Goal: Task Accomplishment & Management: Use online tool/utility

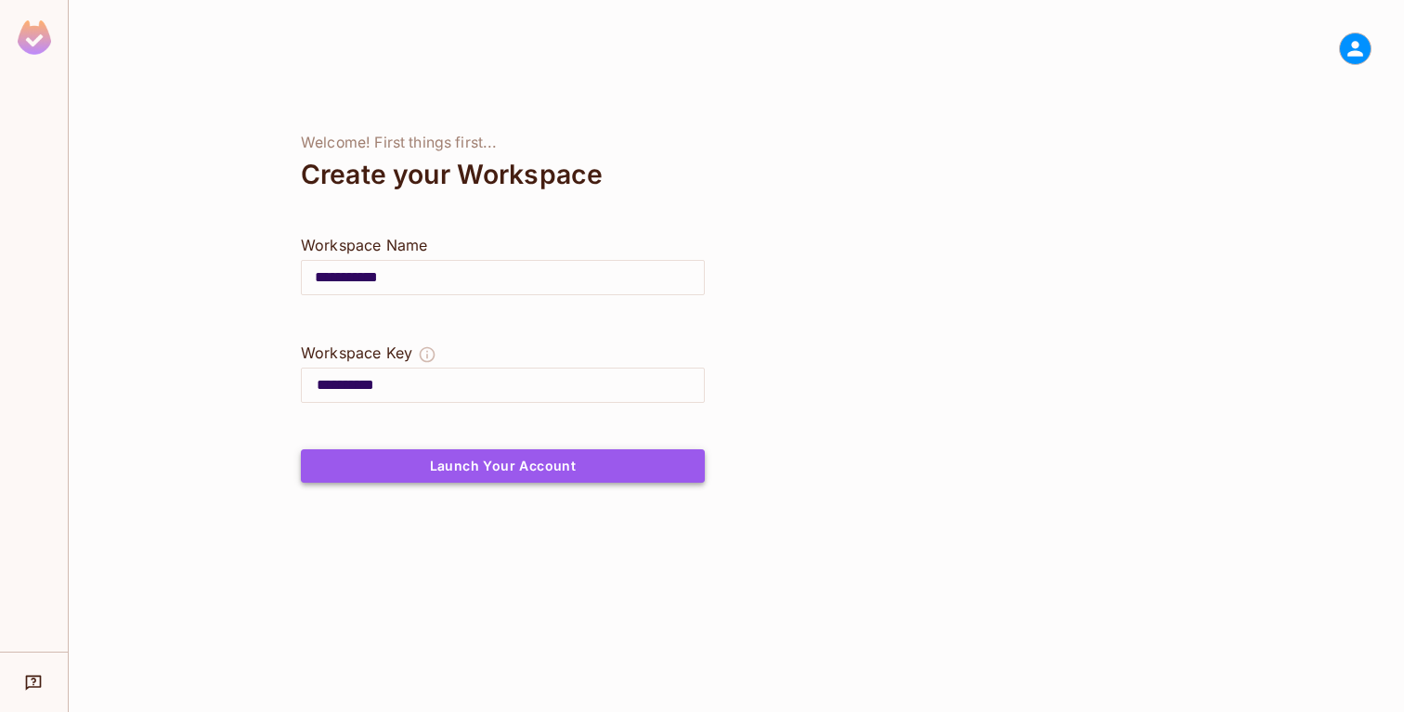
click at [475, 455] on button "Launch Your Account" at bounding box center [503, 465] width 404 height 33
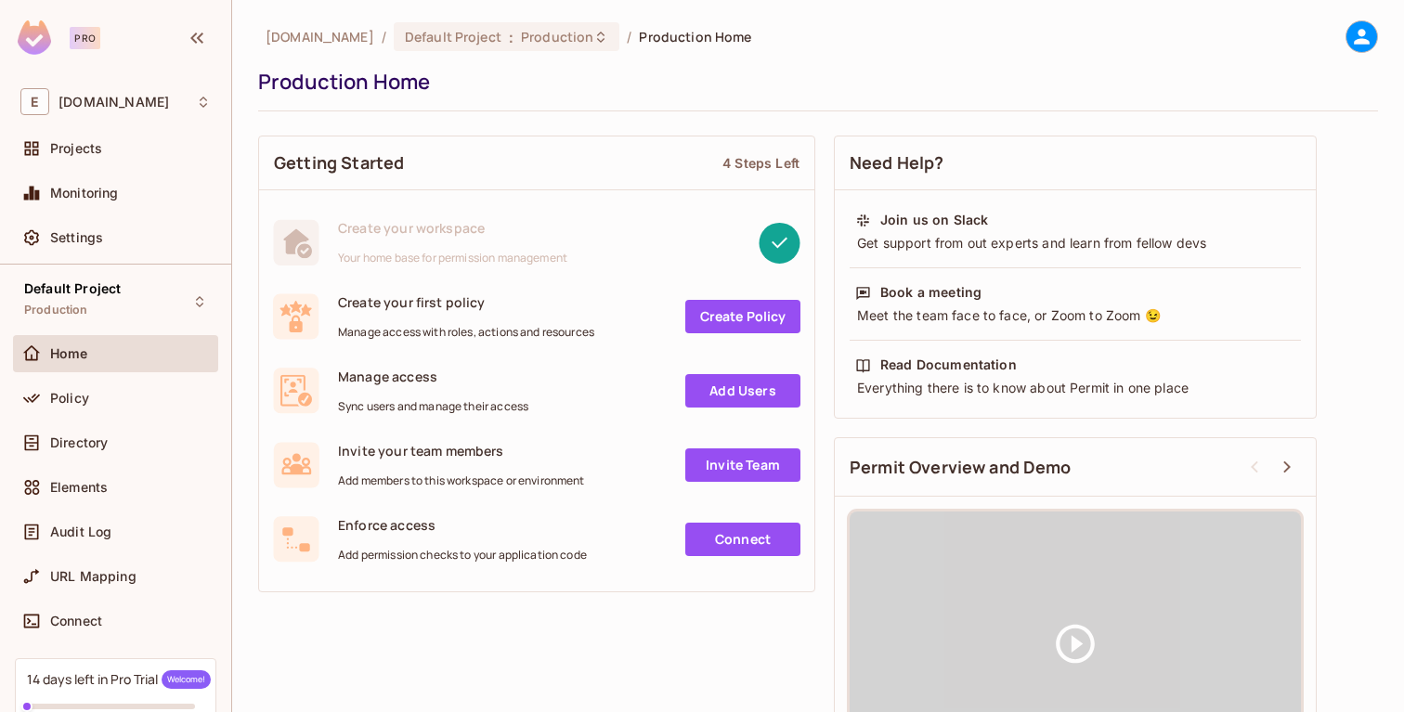
click at [101, 167] on div "Projects" at bounding box center [115, 152] width 205 height 45
click at [104, 153] on div "Projects" at bounding box center [130, 148] width 161 height 15
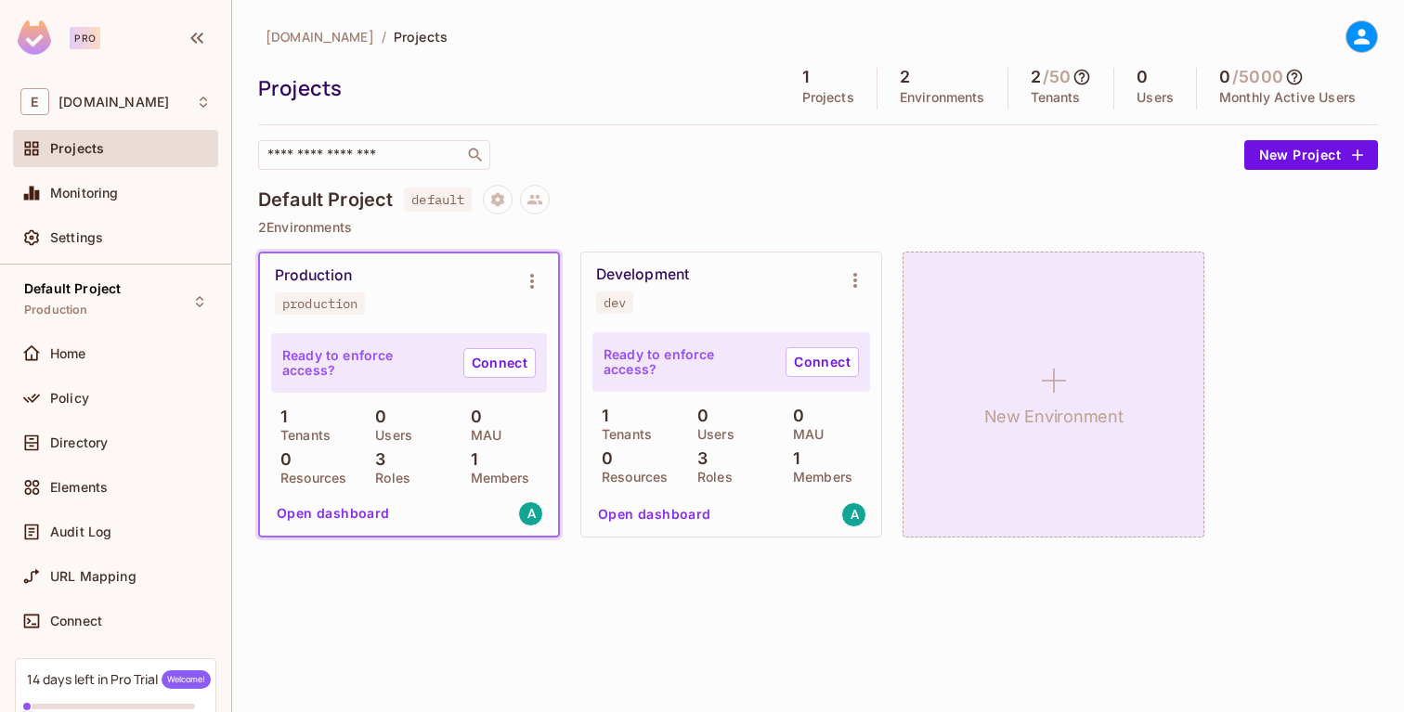
click at [1032, 387] on icon at bounding box center [1054, 380] width 45 height 45
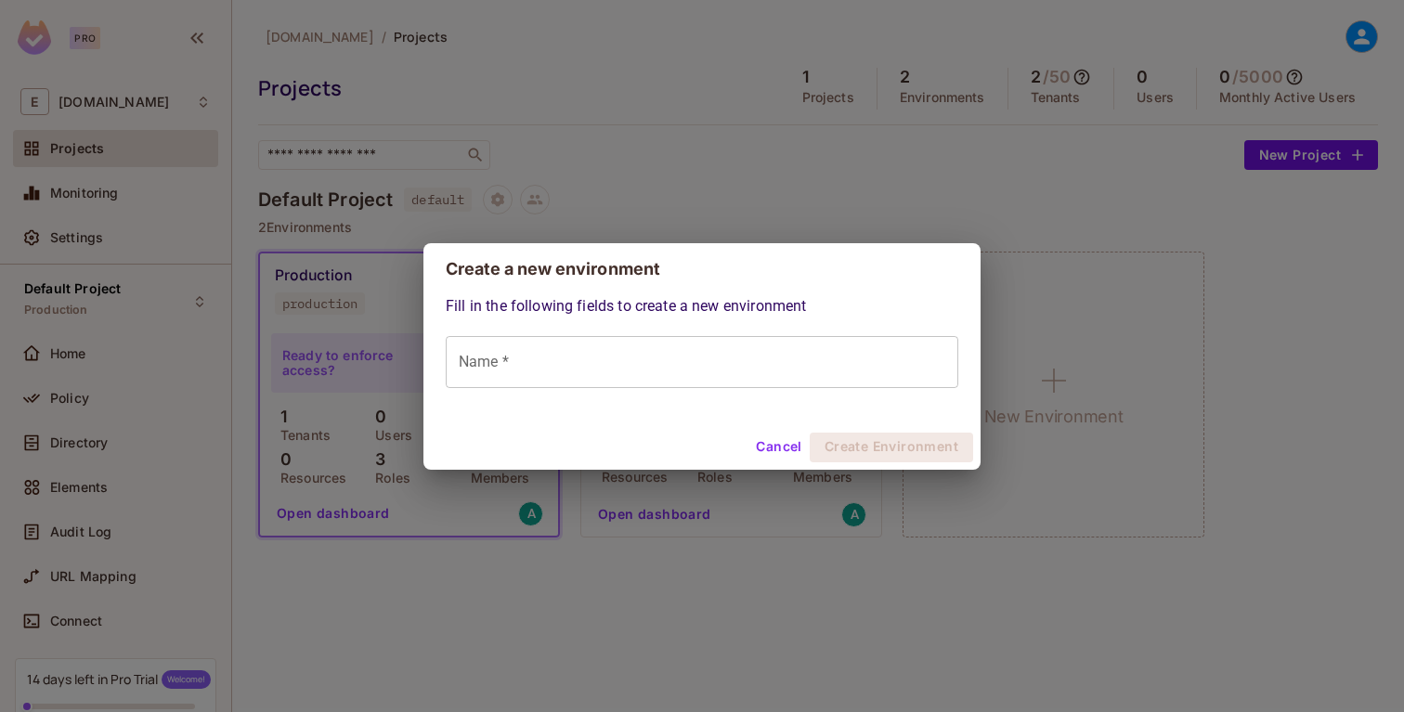
click at [814, 347] on input "Name *" at bounding box center [702, 362] width 513 height 52
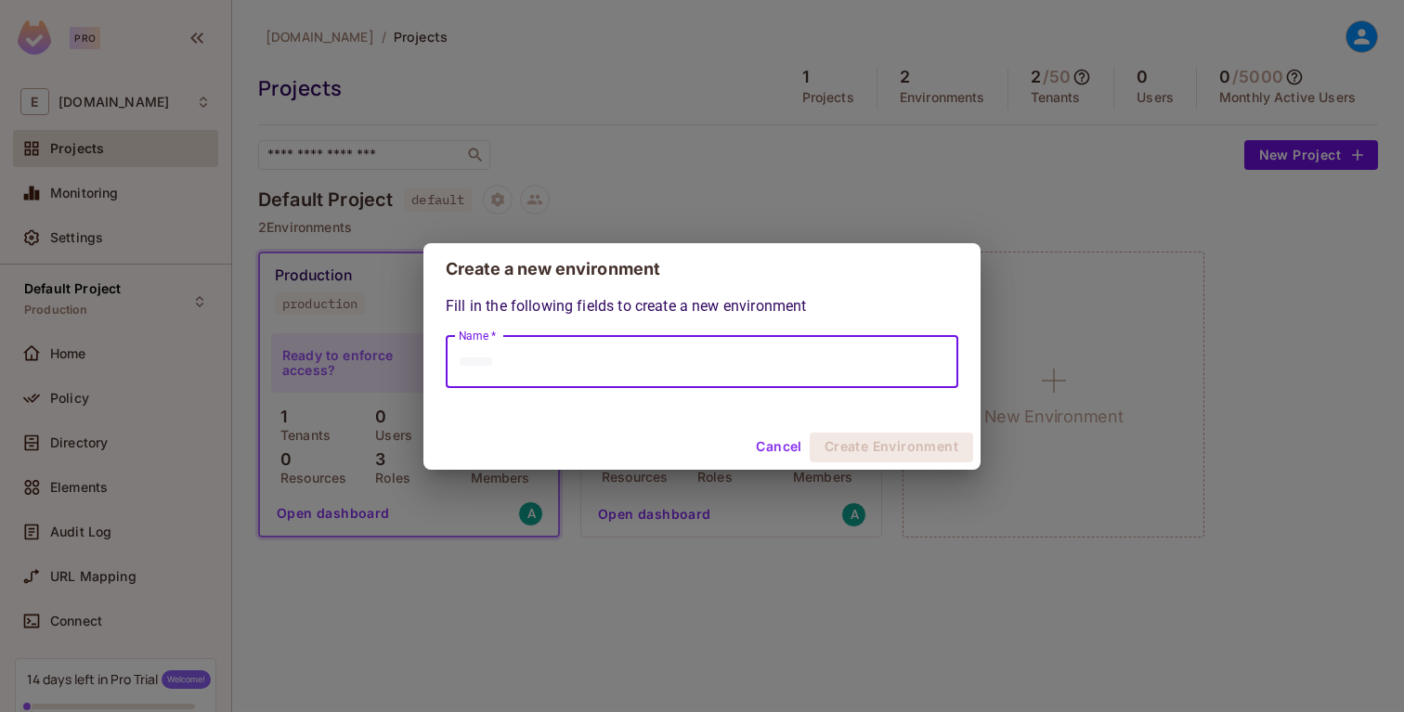
type input "******"
click at [858, 449] on button "Create Environment" at bounding box center [891, 448] width 163 height 30
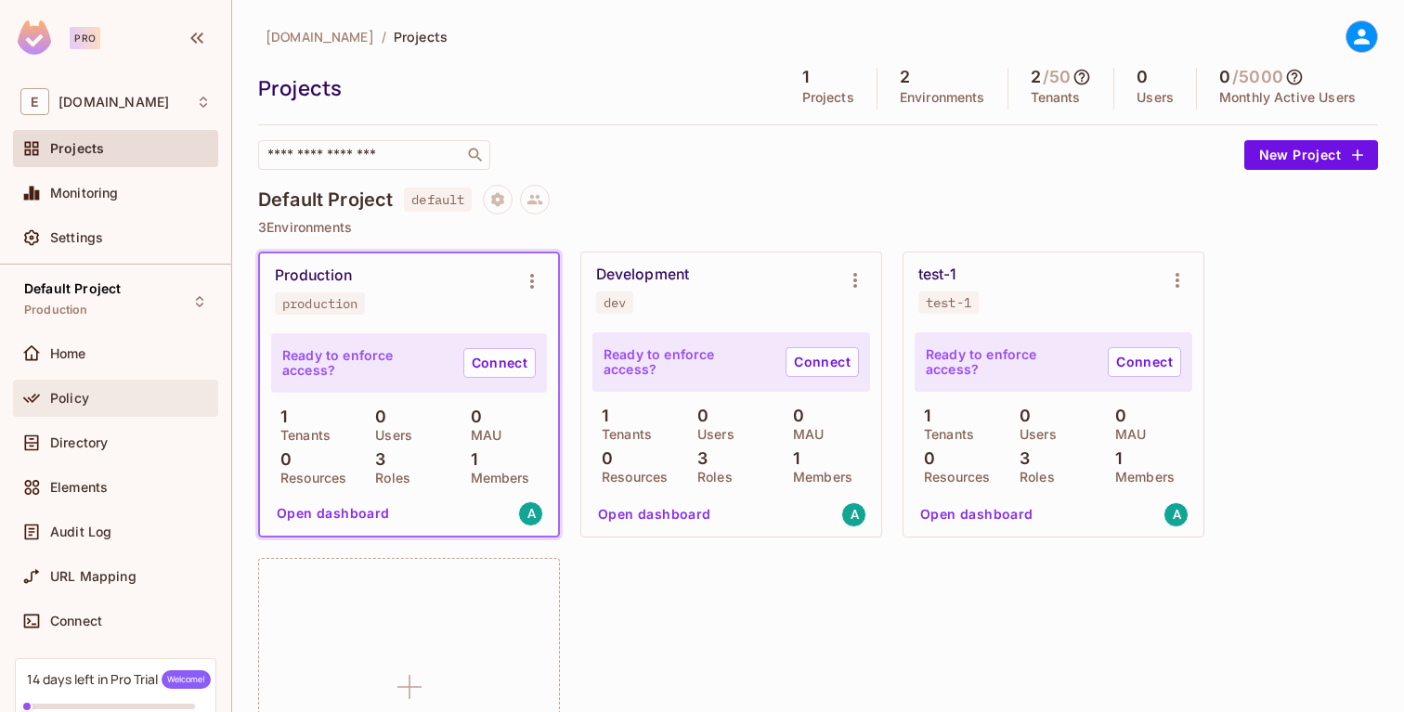
click at [83, 396] on span "Policy" at bounding box center [69, 398] width 39 height 15
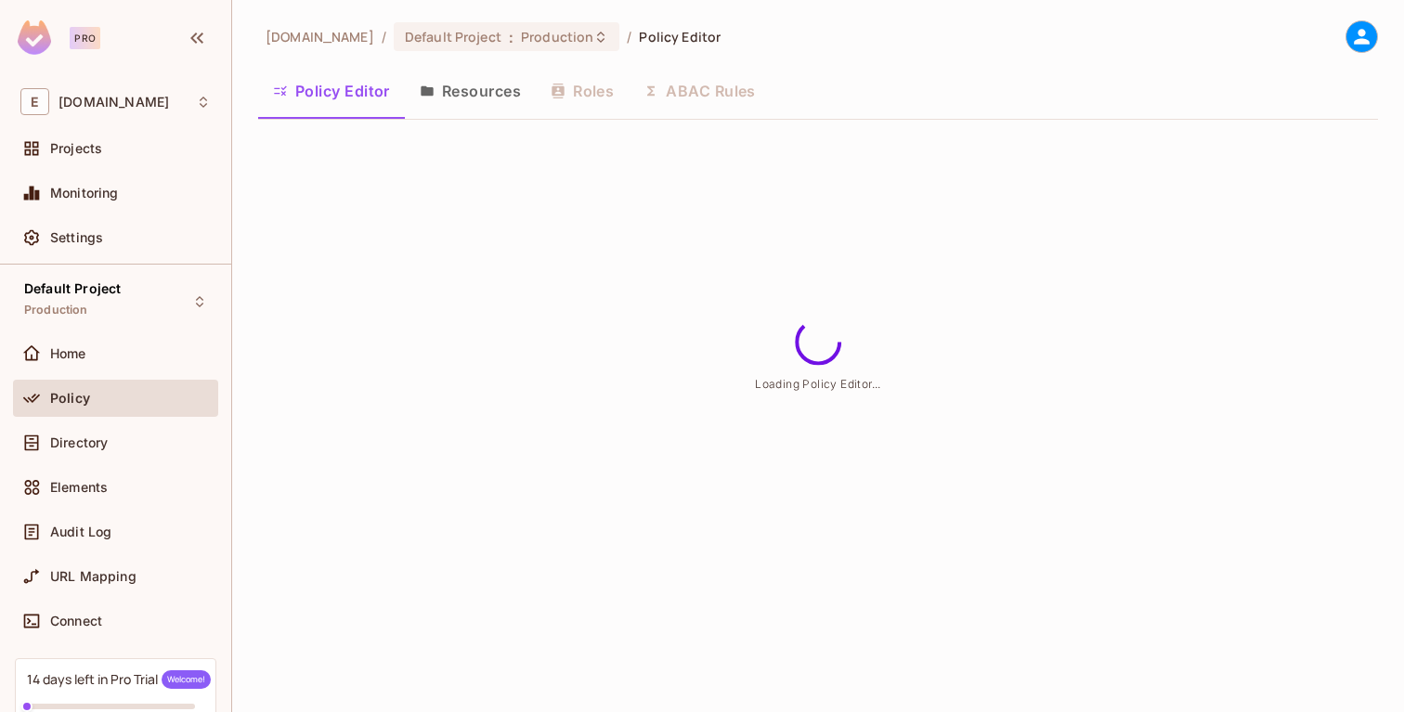
click at [476, 106] on button "Resources" at bounding box center [470, 91] width 131 height 46
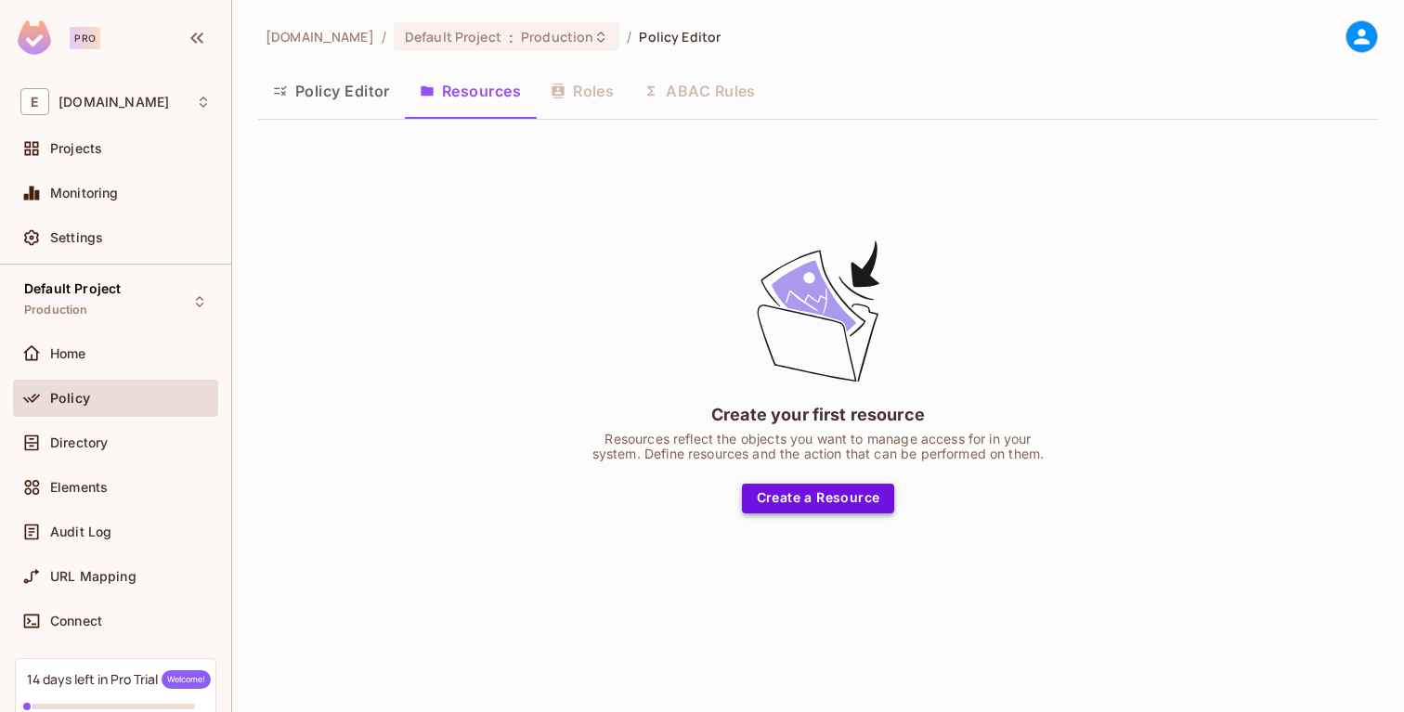
click at [840, 501] on button "Create a Resource" at bounding box center [818, 499] width 153 height 30
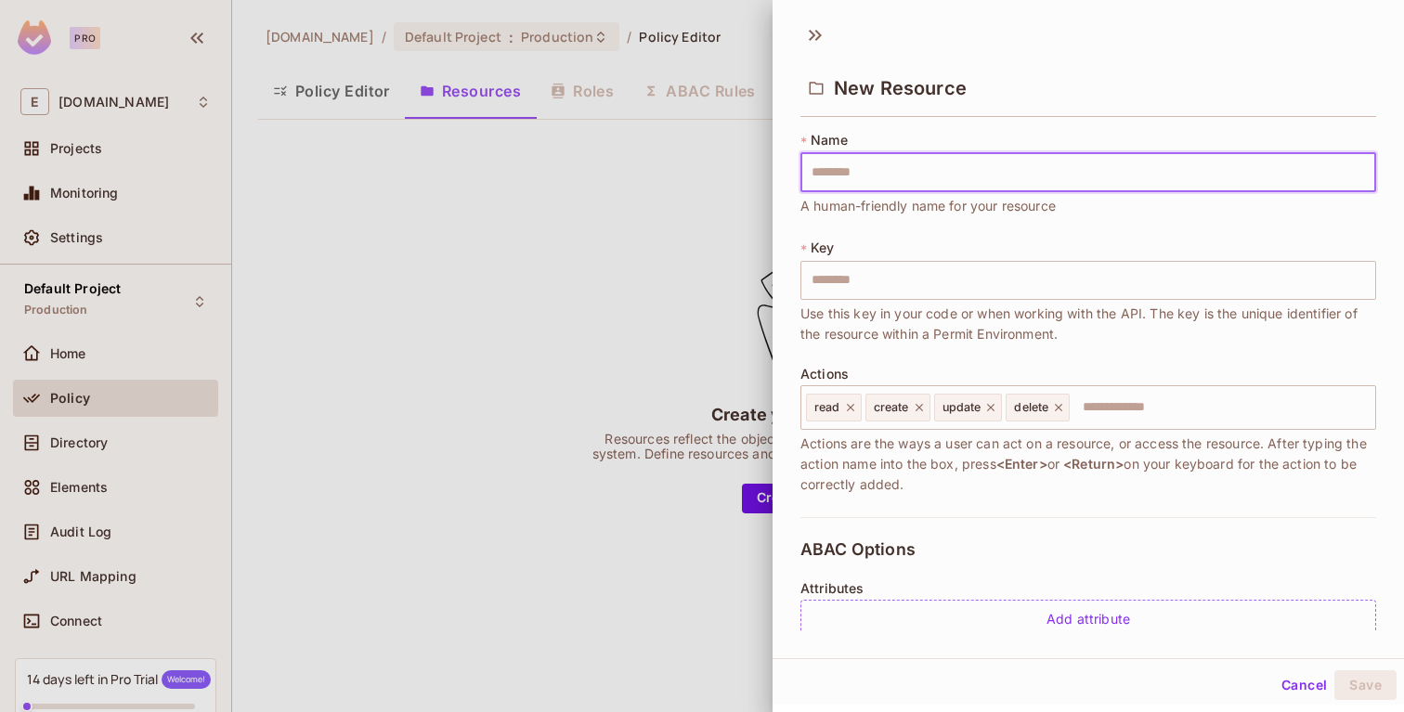
click at [863, 167] on input "text" at bounding box center [1089, 172] width 576 height 39
type input "******"
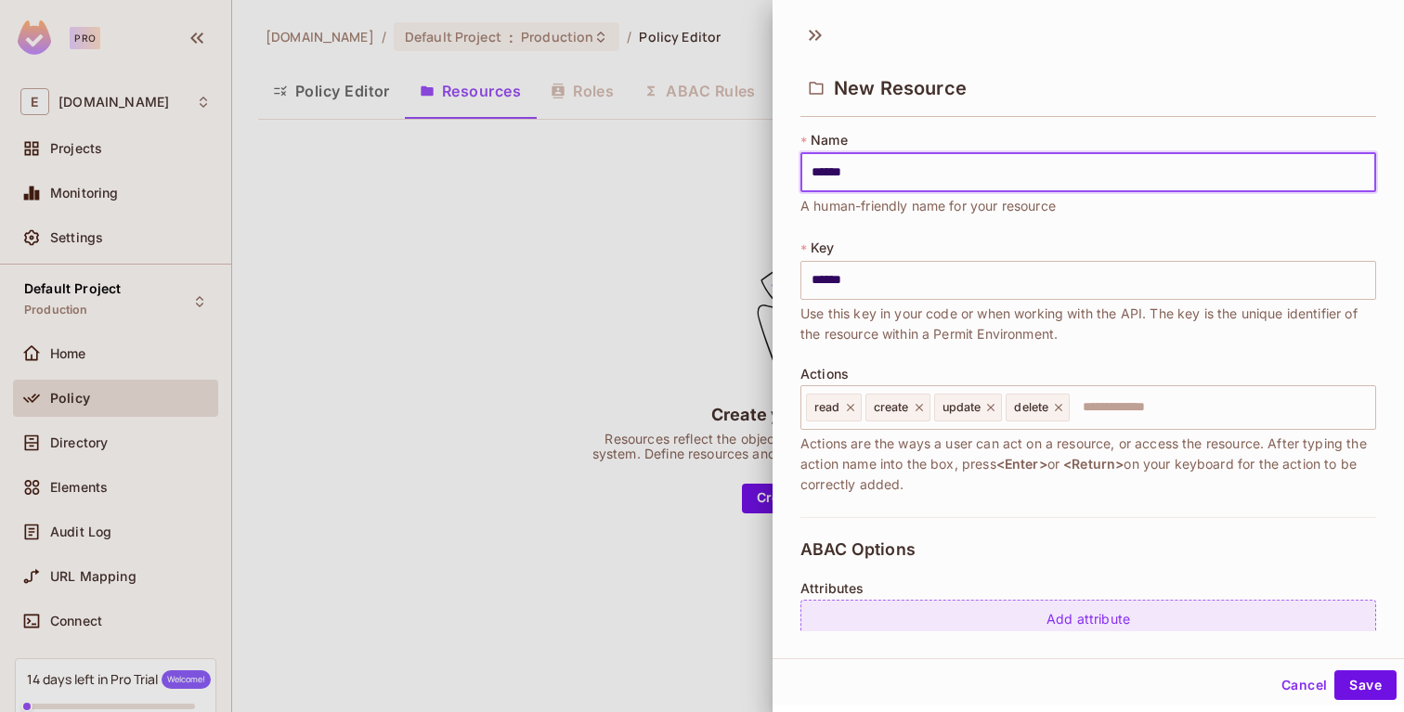
click at [1122, 616] on div "Add attribute" at bounding box center [1089, 620] width 576 height 40
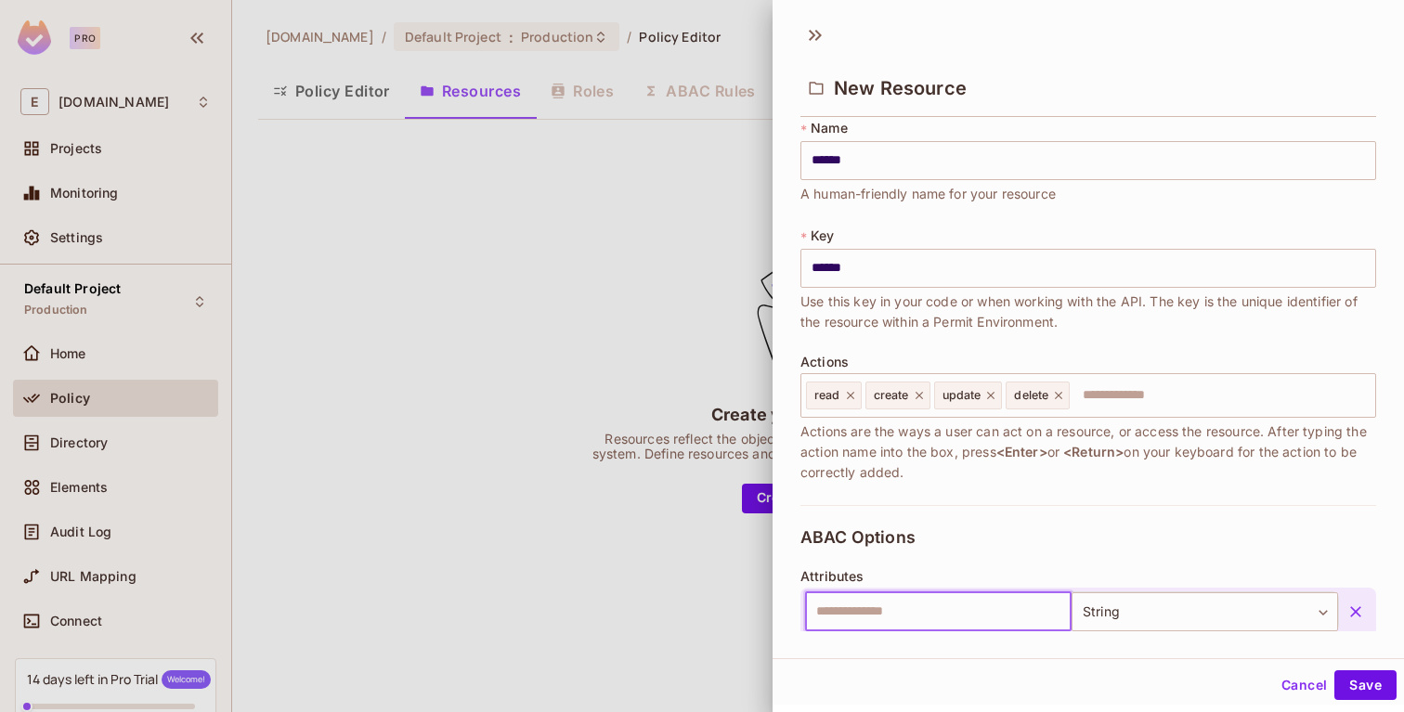
click at [959, 618] on input "text" at bounding box center [938, 611] width 267 height 39
type input "*****"
click at [1370, 684] on button "Save" at bounding box center [1365, 685] width 62 height 30
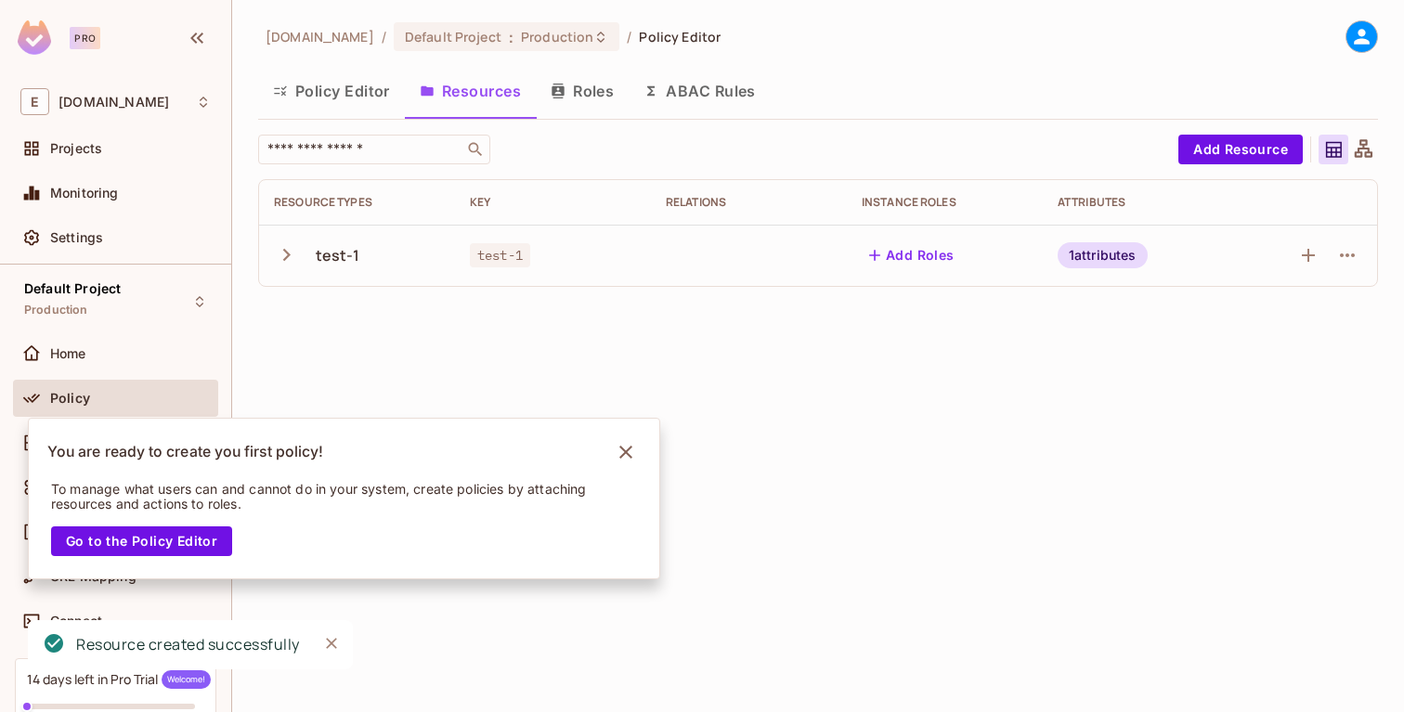
click at [707, 357] on div "example.com / Default Project : Production / Policy Editor Policy Editor Resour…" at bounding box center [818, 356] width 1172 height 712
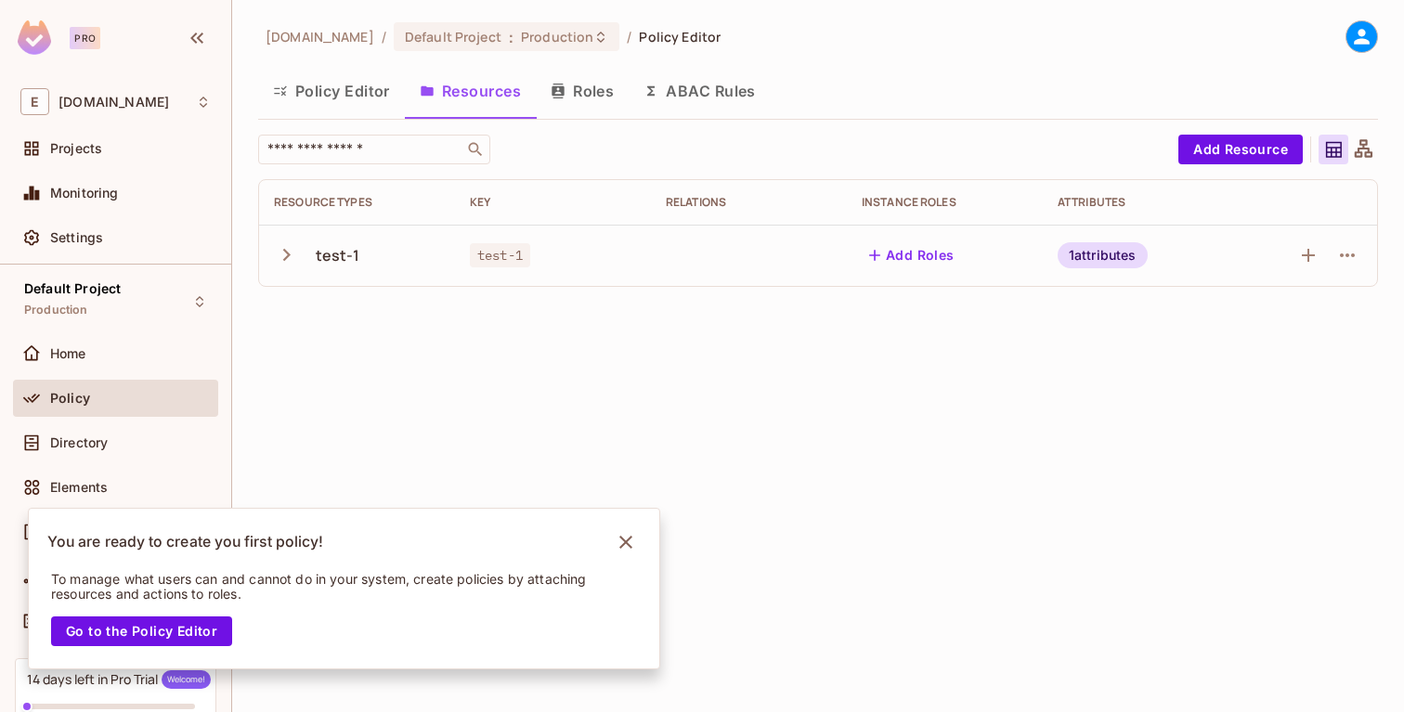
click at [1355, 33] on icon at bounding box center [1361, 36] width 23 height 23
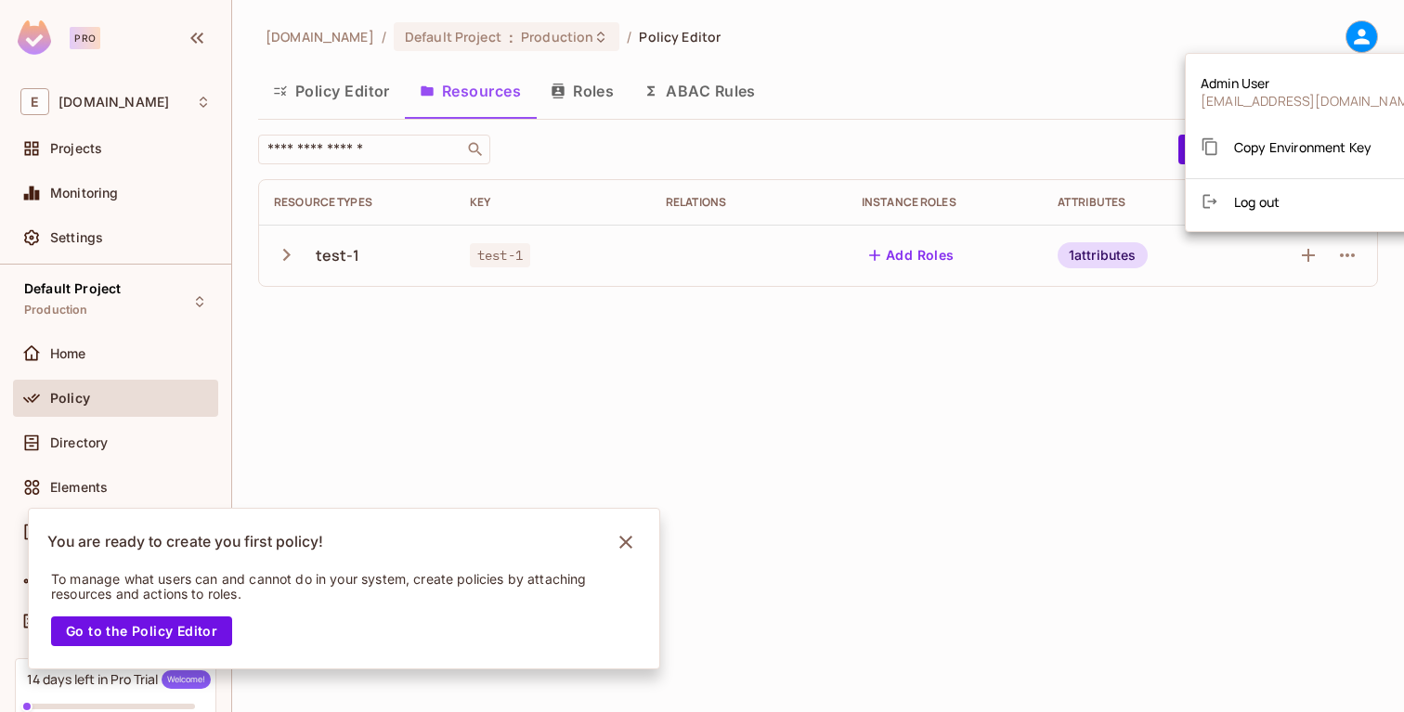
click at [1271, 144] on span "Copy Environment Key" at bounding box center [1302, 147] width 137 height 18
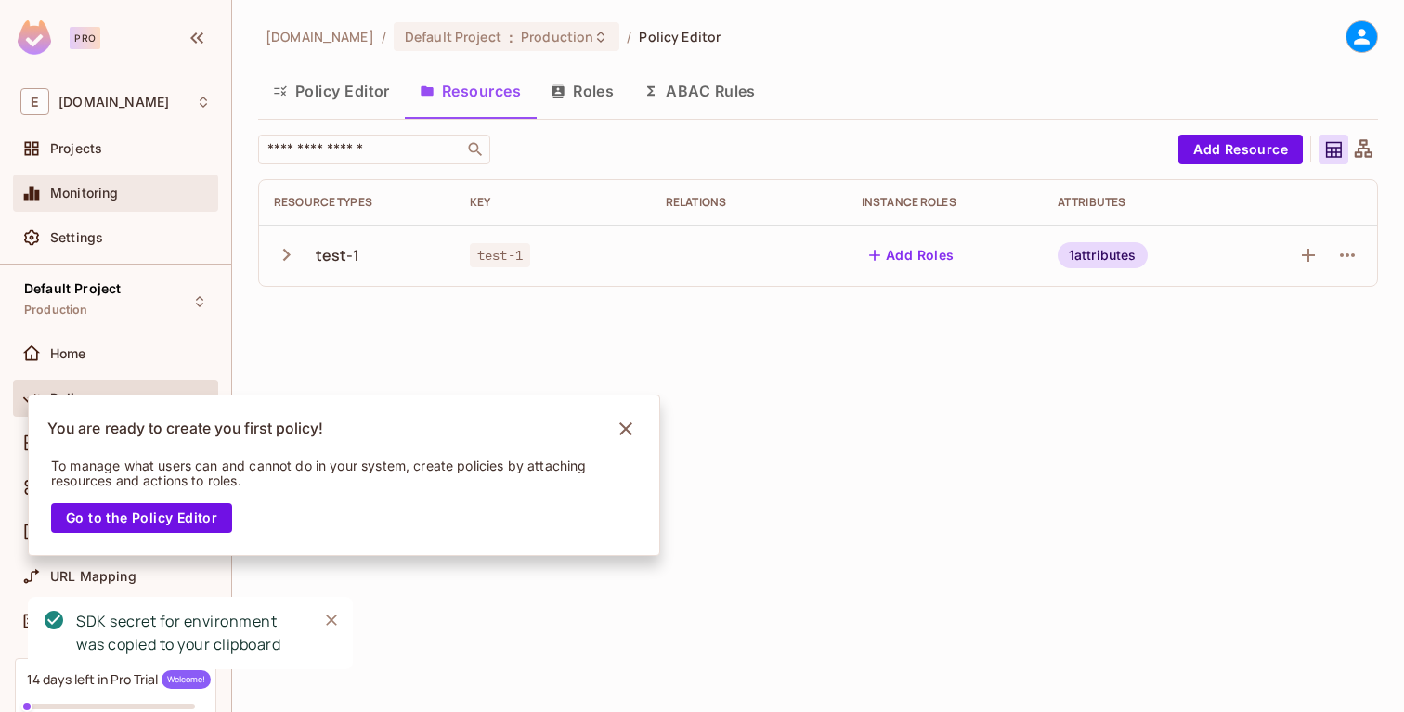
click at [105, 189] on span "Monitoring" at bounding box center [84, 193] width 69 height 15
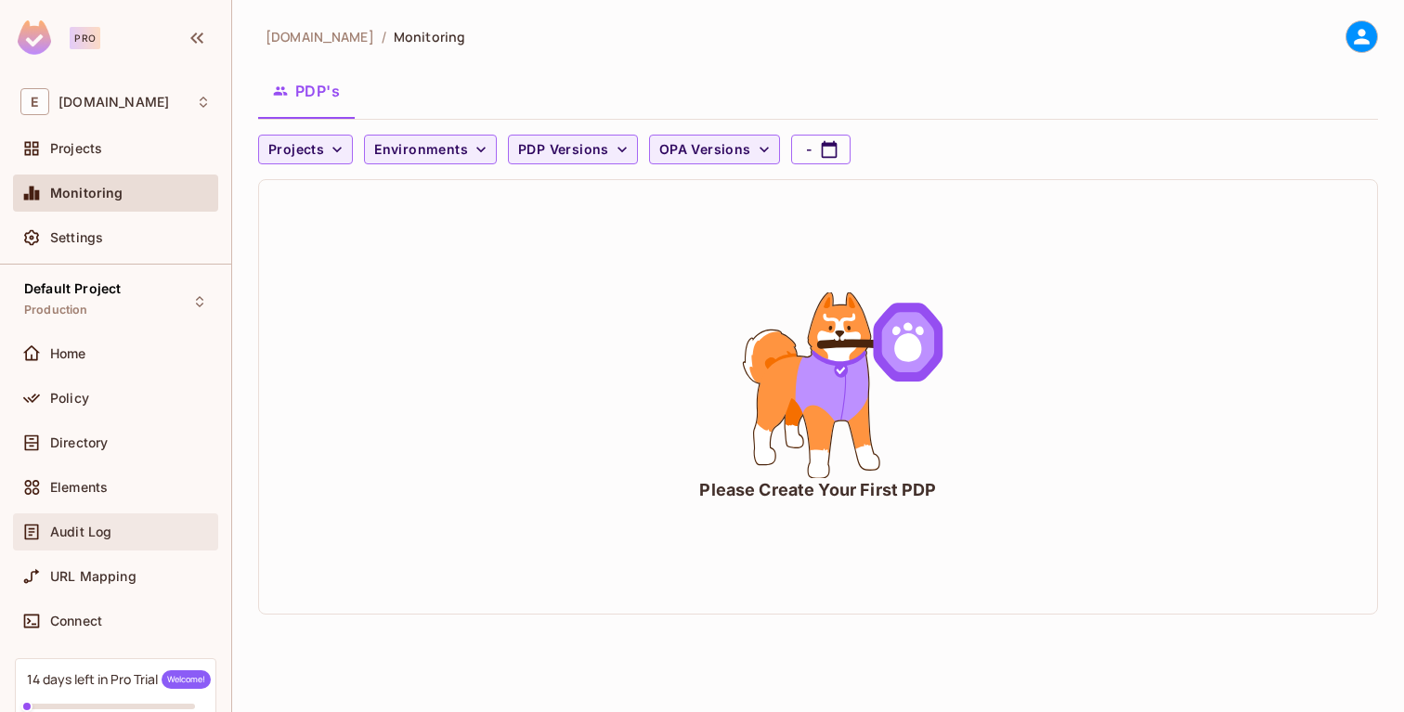
click at [116, 543] on div "Audit Log" at bounding box center [115, 532] width 205 height 37
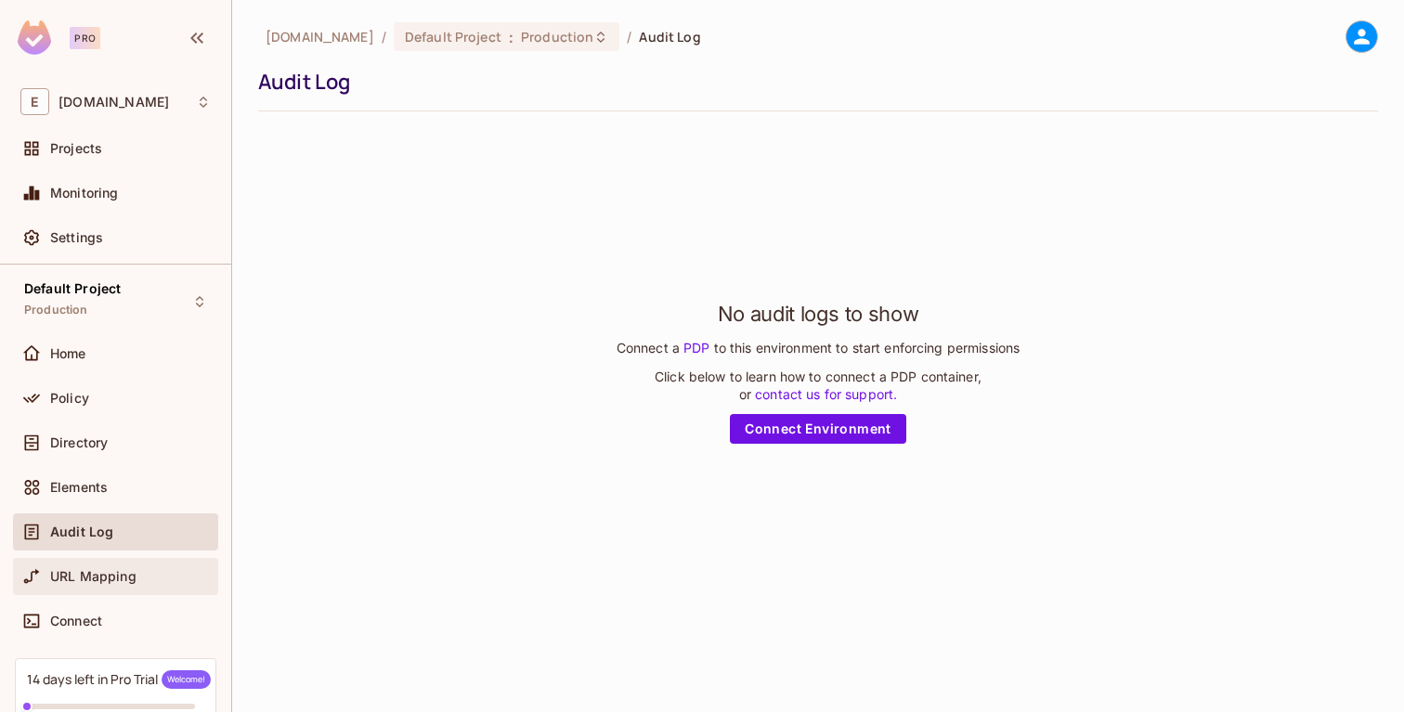
click at [45, 574] on div at bounding box center [35, 577] width 30 height 22
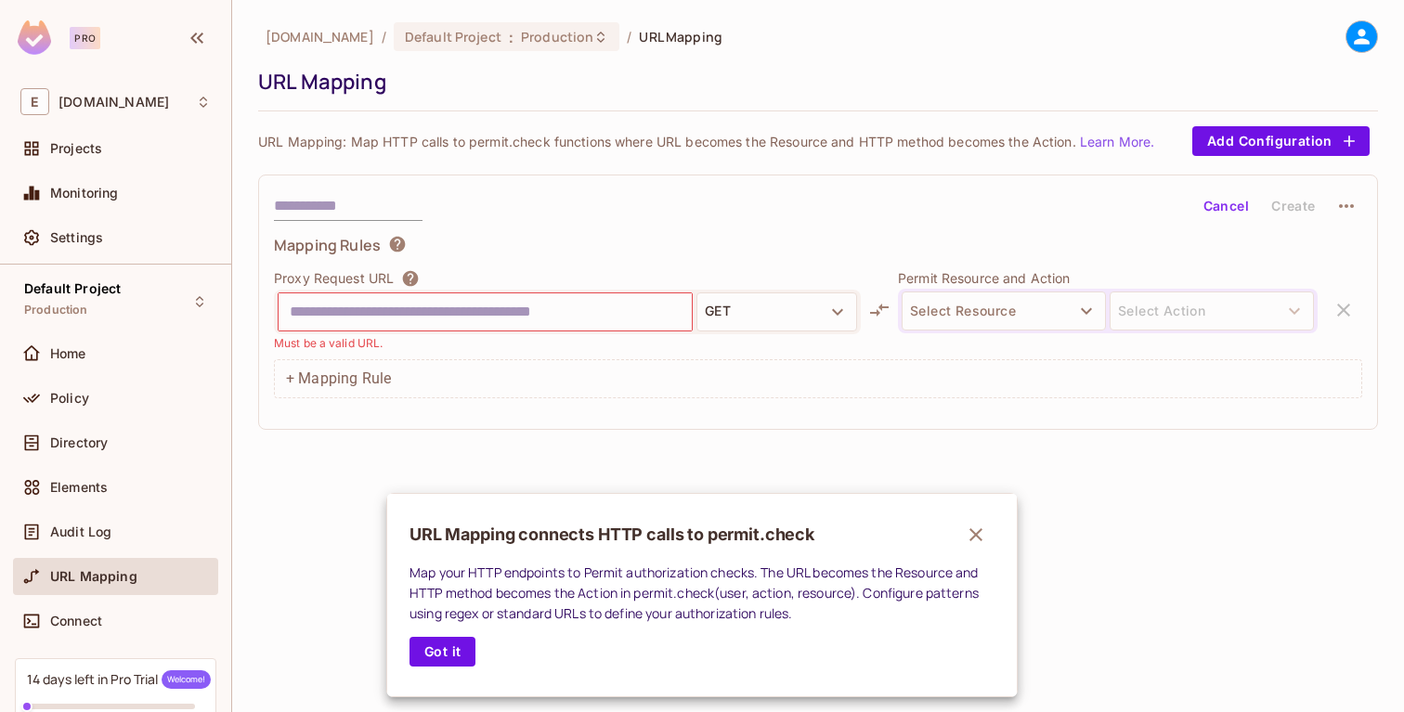
click at [89, 207] on div at bounding box center [702, 356] width 1404 height 712
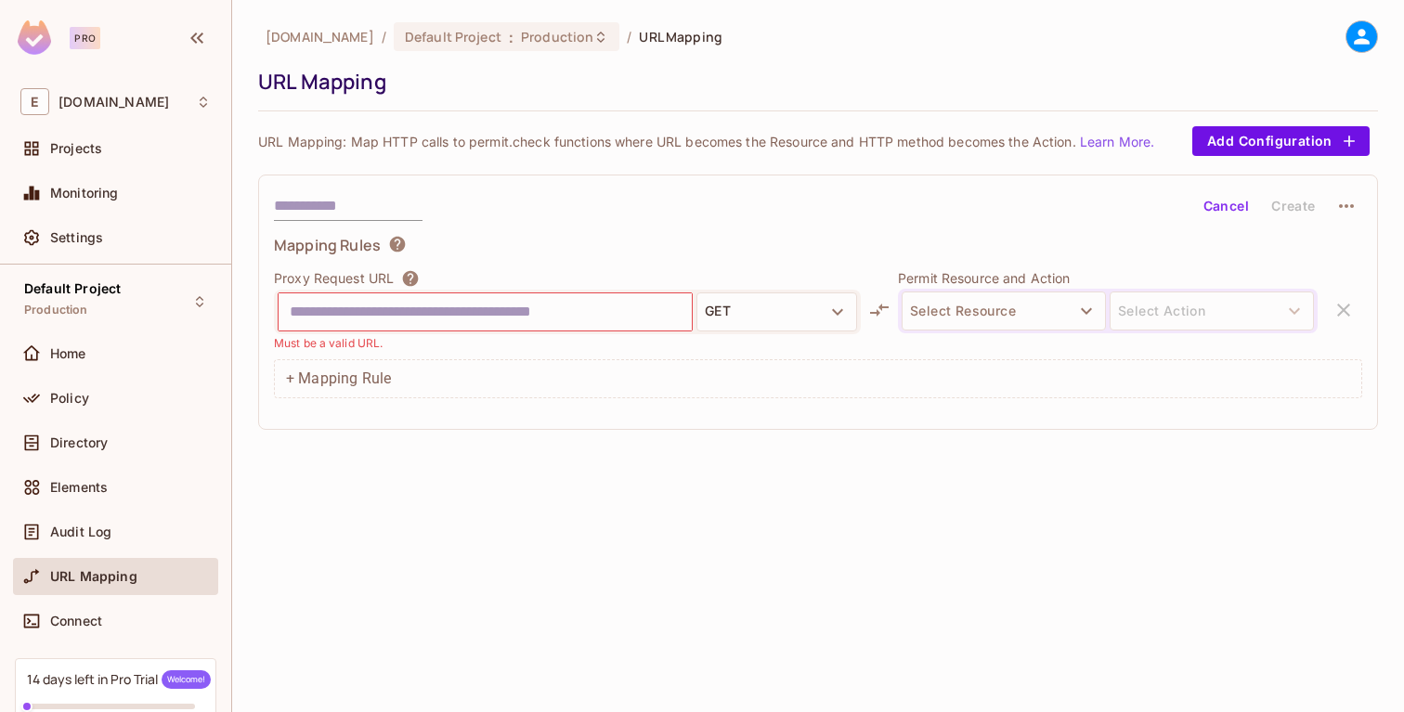
click at [91, 203] on div "Monitoring" at bounding box center [115, 193] width 190 height 22
